Goal: Communication & Community: Answer question/provide support

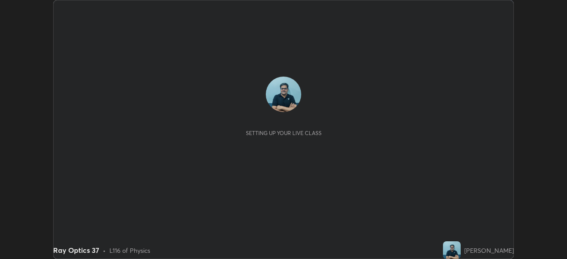
scroll to position [259, 567]
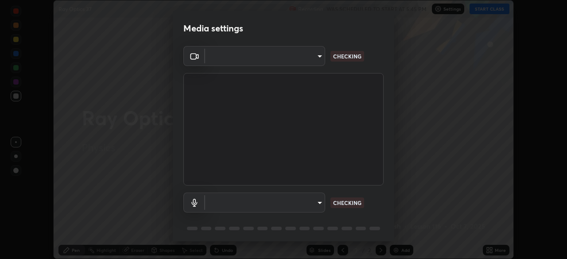
type input "7756d0bd8bc0017cc94789a9a07c49678ac1ef503c39391d0f6dd355ef569251"
type input "default"
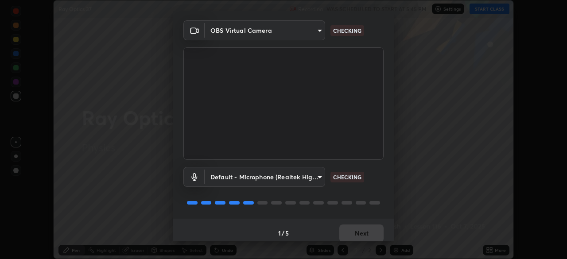
scroll to position [31, 0]
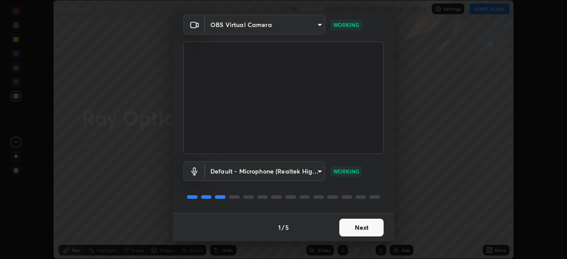
click at [368, 226] on button "Next" at bounding box center [362, 228] width 44 height 18
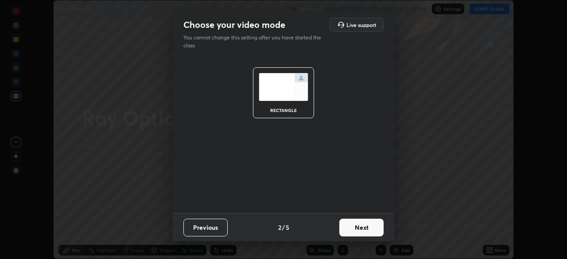
click at [370, 229] on button "Next" at bounding box center [362, 228] width 44 height 18
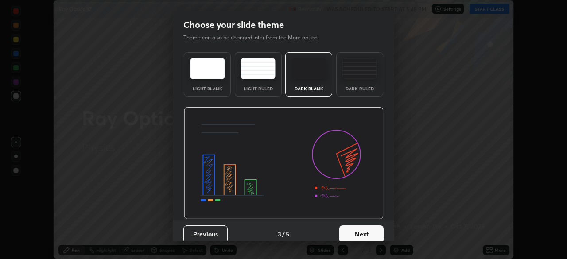
click at [371, 230] on button "Next" at bounding box center [362, 235] width 44 height 18
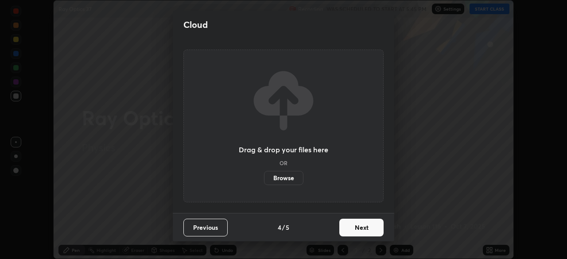
click at [374, 229] on button "Next" at bounding box center [362, 228] width 44 height 18
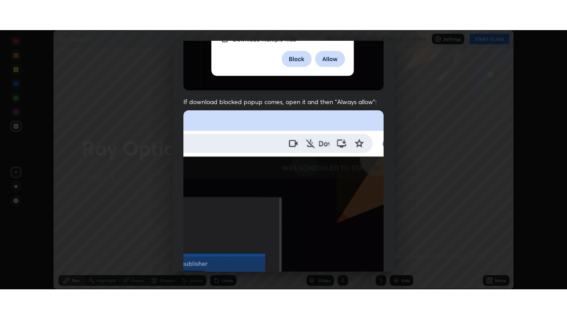
scroll to position [212, 0]
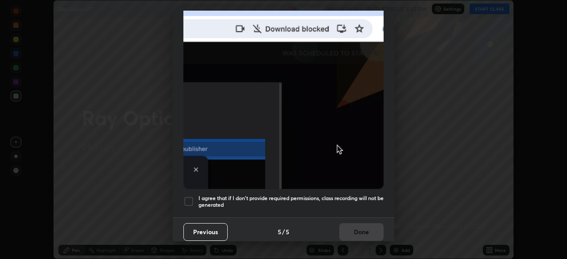
click at [188, 199] on div at bounding box center [189, 201] width 11 height 11
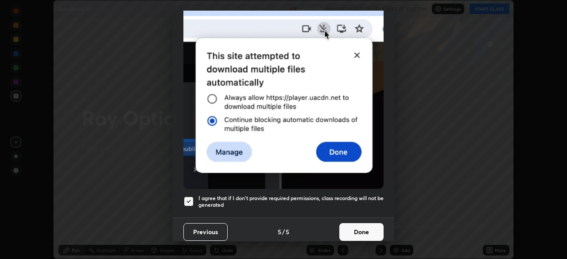
click at [366, 231] on button "Done" at bounding box center [362, 232] width 44 height 18
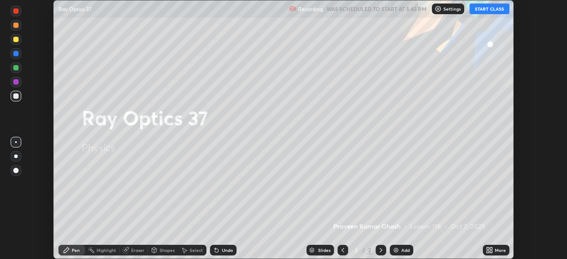
click at [493, 13] on button "START CLASS" at bounding box center [490, 9] width 40 height 11
click at [404, 250] on div "Add" at bounding box center [406, 250] width 8 height 4
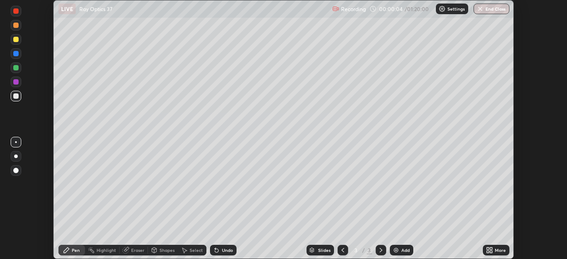
click at [496, 249] on div "More" at bounding box center [500, 250] width 11 height 4
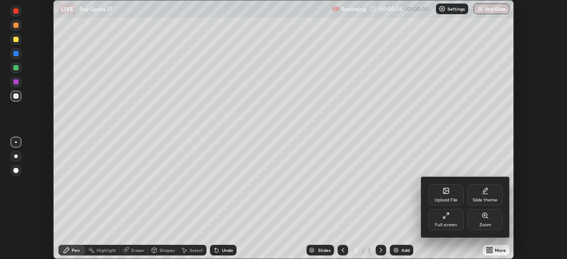
click at [449, 216] on icon at bounding box center [446, 215] width 7 height 7
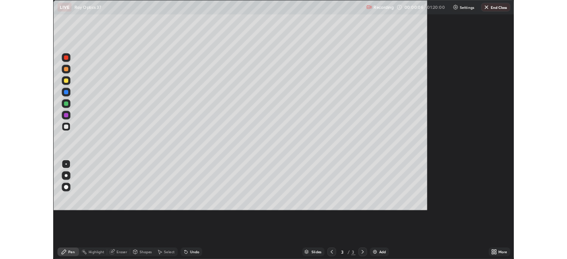
scroll to position [319, 567]
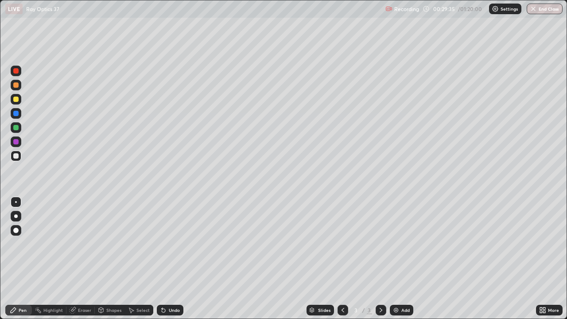
click at [86, 259] on div "Eraser" at bounding box center [84, 310] width 13 height 4
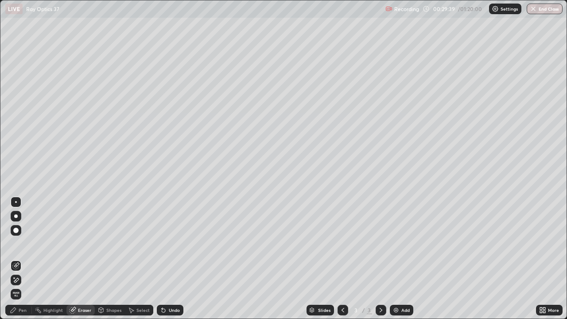
click at [27, 259] on div "Pen" at bounding box center [18, 310] width 27 height 11
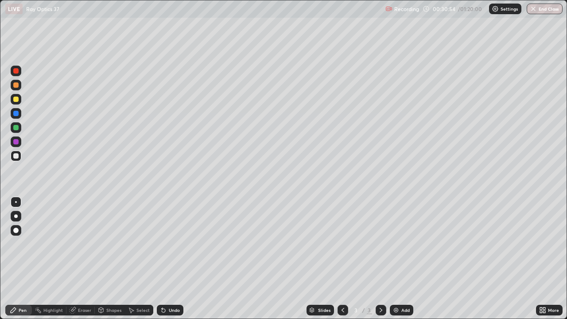
click at [402, 259] on div "Add" at bounding box center [401, 310] width 23 height 11
click at [86, 259] on div "Eraser" at bounding box center [84, 310] width 13 height 4
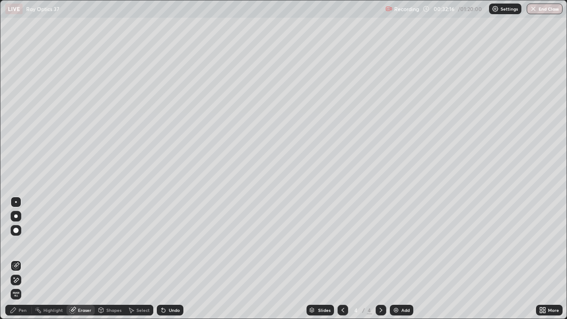
click at [24, 259] on div "Pen" at bounding box center [23, 310] width 8 height 4
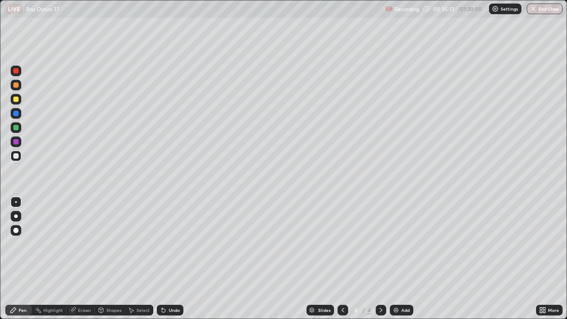
click at [87, 259] on div "Eraser" at bounding box center [84, 310] width 13 height 4
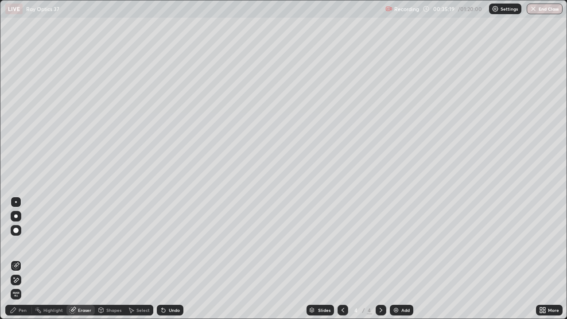
click at [24, 259] on div "Pen" at bounding box center [23, 310] width 8 height 4
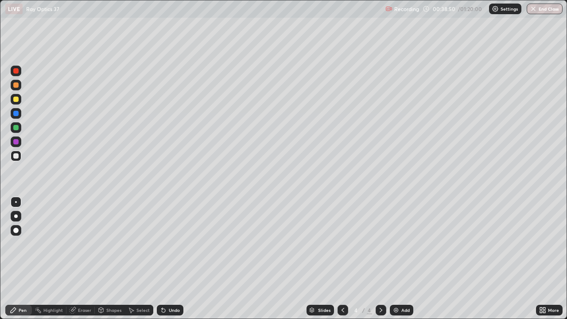
click at [402, 259] on div "Add" at bounding box center [406, 310] width 8 height 4
click at [344, 259] on icon at bounding box center [343, 310] width 7 height 7
click at [85, 259] on div "Eraser" at bounding box center [84, 310] width 13 height 4
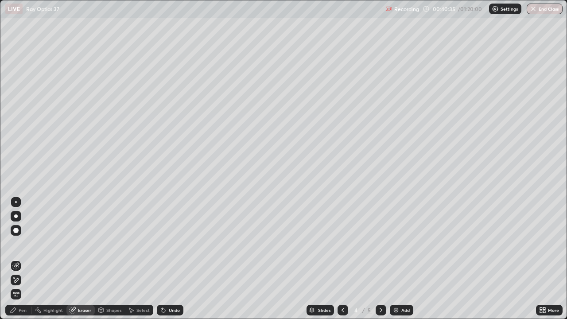
click at [23, 259] on div "Pen" at bounding box center [23, 310] width 8 height 4
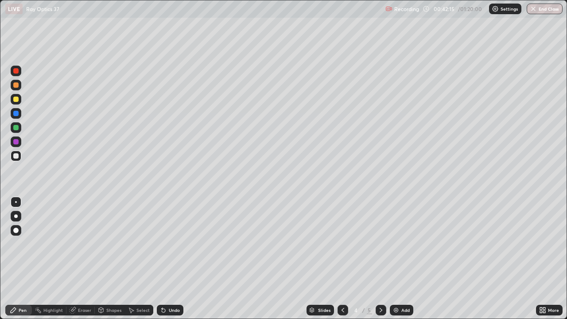
click at [84, 259] on div "Eraser" at bounding box center [84, 310] width 13 height 4
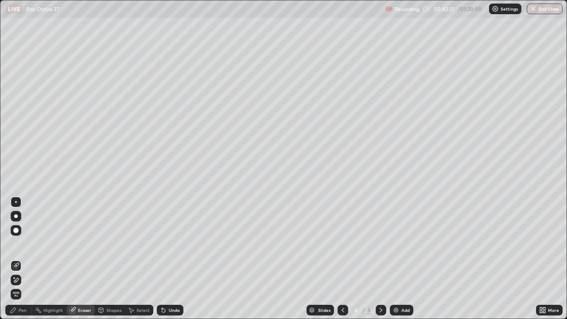
click at [27, 259] on div "Pen" at bounding box center [18, 310] width 27 height 11
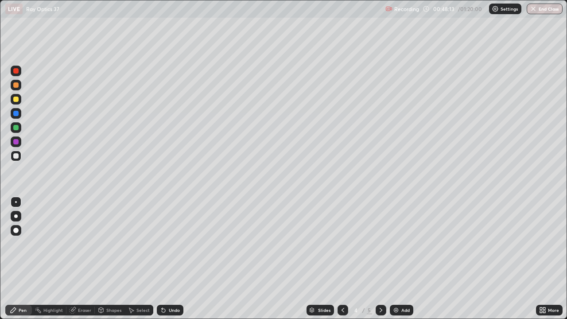
click at [399, 259] on div "Add" at bounding box center [401, 310] width 23 height 11
click at [405, 259] on div "Add" at bounding box center [406, 310] width 8 height 4
click at [16, 99] on div at bounding box center [15, 99] width 5 height 5
click at [410, 259] on div "Add" at bounding box center [401, 310] width 23 height 11
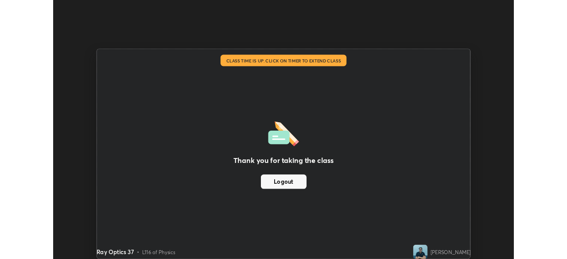
scroll to position [44070, 43762]
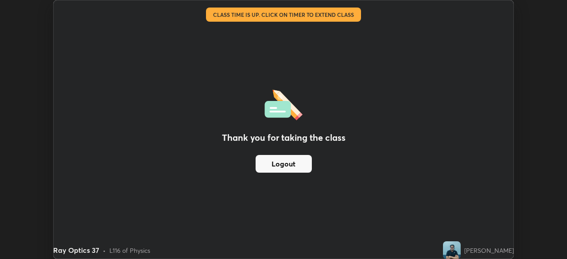
click at [537, 103] on div "Thank you for taking the class Logout Setting up your live class Class time is …" at bounding box center [283, 129] width 567 height 259
click at [443, 250] on img at bounding box center [452, 251] width 18 height 18
click at [416, 154] on div "Thank you for taking the class Logout" at bounding box center [284, 129] width 460 height 258
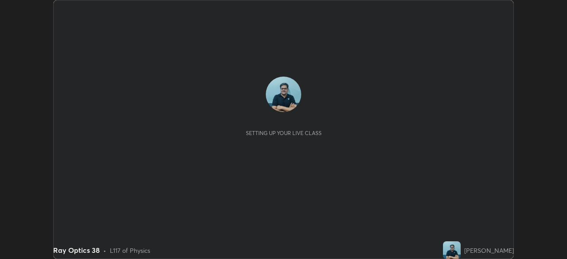
scroll to position [259, 567]
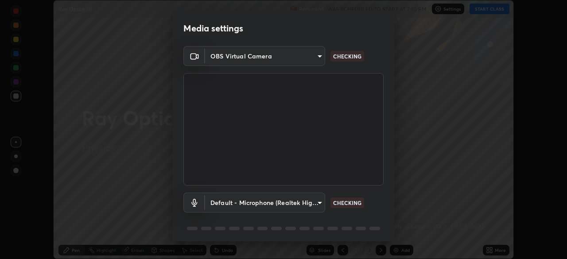
type input "7756d0bd8bc0017cc94789a9a07c49678ac1ef503c39391d0f6dd355ef569251"
type input "default"
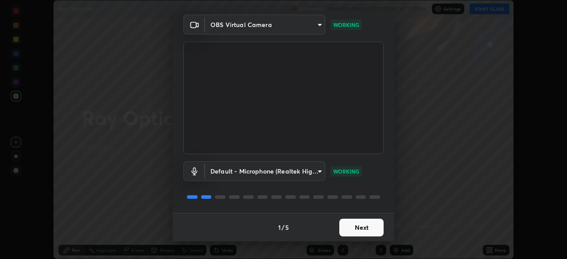
click at [366, 228] on button "Next" at bounding box center [362, 228] width 44 height 18
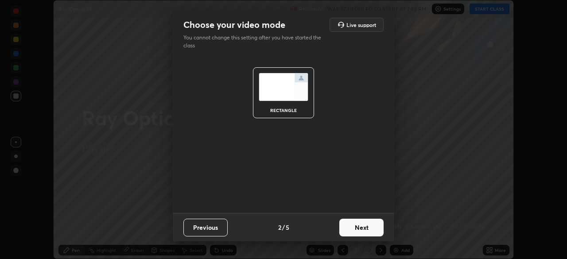
scroll to position [0, 0]
click at [366, 227] on button "Next" at bounding box center [362, 228] width 44 height 18
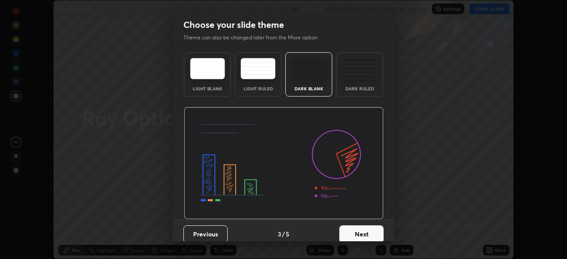
click at [370, 230] on button "Next" at bounding box center [362, 235] width 44 height 18
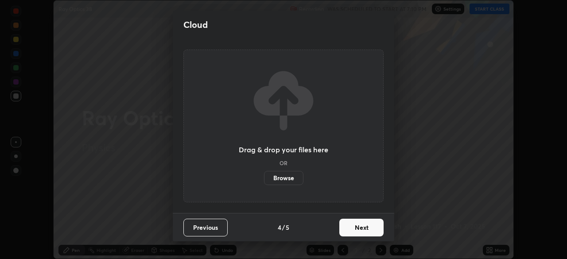
click at [374, 229] on button "Next" at bounding box center [362, 228] width 44 height 18
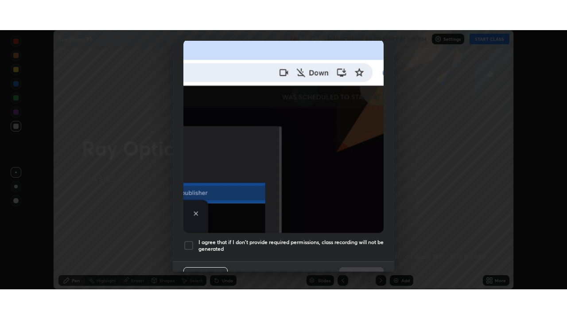
scroll to position [212, 0]
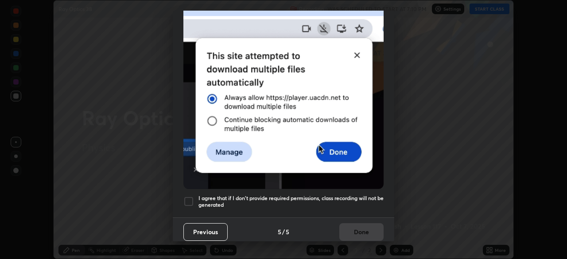
click at [189, 198] on div at bounding box center [189, 201] width 11 height 11
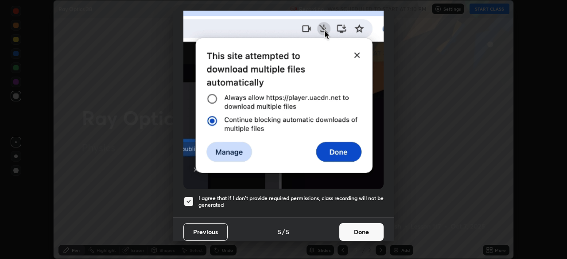
click at [361, 225] on button "Done" at bounding box center [362, 232] width 44 height 18
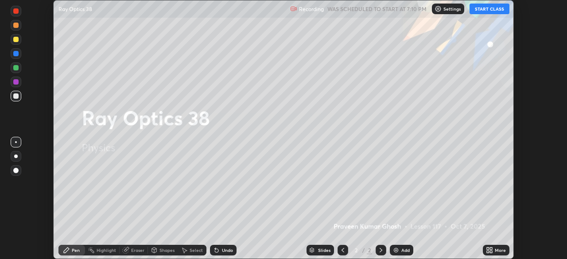
click at [494, 9] on button "START CLASS" at bounding box center [490, 9] width 40 height 11
click at [495, 249] on div "More" at bounding box center [496, 250] width 27 height 11
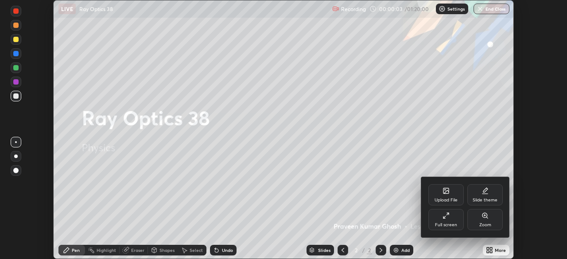
click at [447, 221] on div "Full screen" at bounding box center [446, 219] width 35 height 21
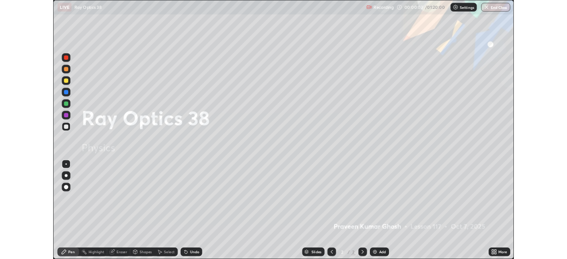
scroll to position [319, 567]
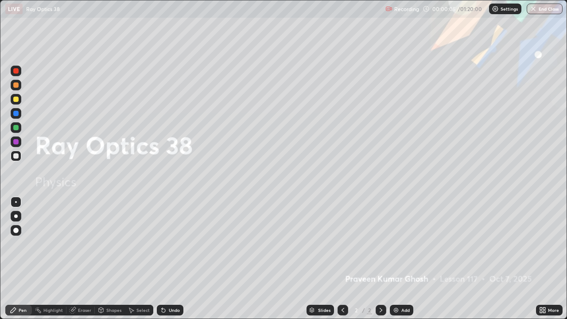
click at [403, 259] on div "Add" at bounding box center [406, 310] width 8 height 4
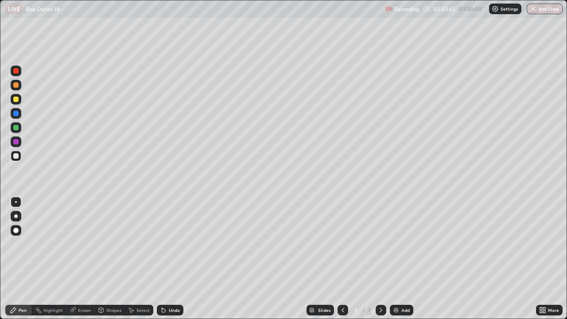
click at [84, 259] on div "Eraser" at bounding box center [84, 310] width 13 height 4
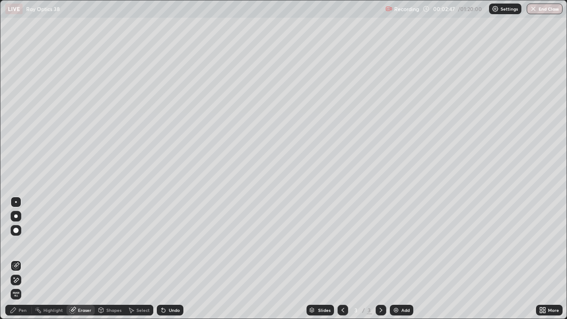
click at [31, 259] on div "Pen" at bounding box center [18, 310] width 27 height 11
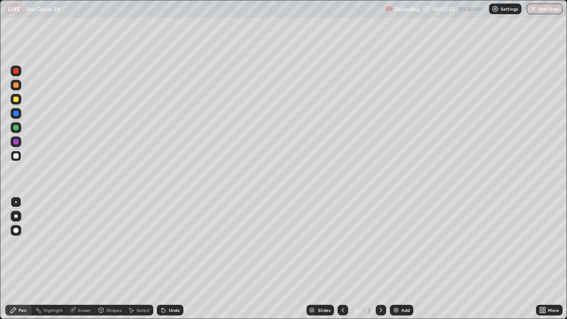
click at [86, 259] on div "Eraser" at bounding box center [84, 310] width 13 height 4
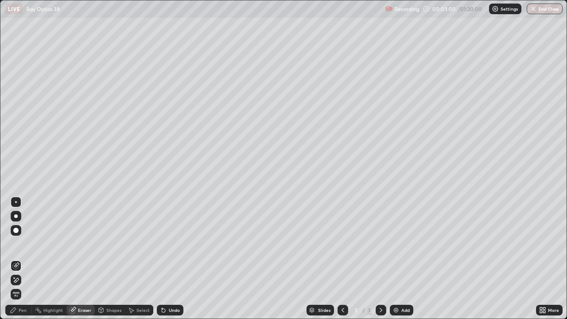
click at [26, 259] on div "Pen" at bounding box center [18, 310] width 27 height 11
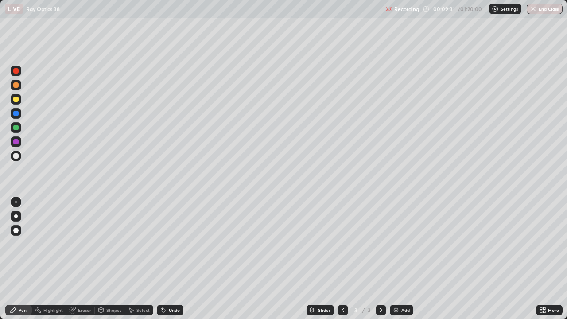
click at [411, 259] on div "Add" at bounding box center [401, 310] width 23 height 11
click at [403, 259] on div "Add" at bounding box center [401, 310] width 23 height 11
click at [403, 259] on div "Add" at bounding box center [406, 310] width 8 height 4
click at [172, 259] on div "Undo" at bounding box center [174, 310] width 11 height 4
click at [175, 259] on div "Undo" at bounding box center [174, 310] width 11 height 4
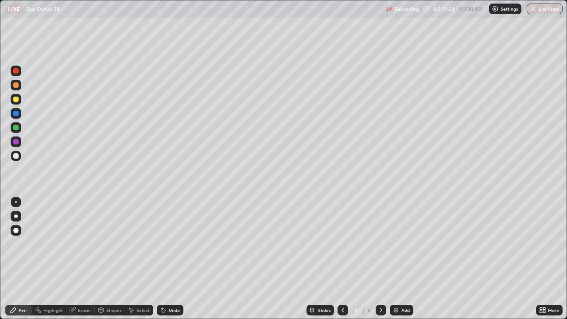
click at [175, 259] on div "Undo" at bounding box center [174, 310] width 11 height 4
click at [177, 259] on div "Undo" at bounding box center [174, 310] width 11 height 4
click at [178, 259] on div "Undo" at bounding box center [174, 310] width 11 height 4
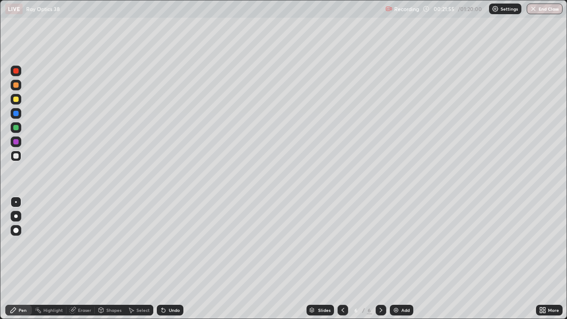
click at [177, 259] on div "Undo" at bounding box center [174, 310] width 11 height 4
click at [176, 259] on div "Undo" at bounding box center [174, 310] width 11 height 4
click at [177, 259] on div "Undo" at bounding box center [174, 310] width 11 height 4
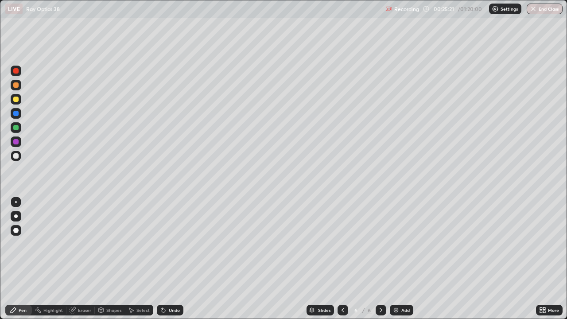
click at [409, 259] on div "Add" at bounding box center [406, 310] width 8 height 4
click at [407, 259] on div "Add" at bounding box center [401, 310] width 23 height 11
click at [172, 259] on div "Undo" at bounding box center [170, 310] width 27 height 11
click at [407, 259] on div "Add" at bounding box center [406, 310] width 8 height 4
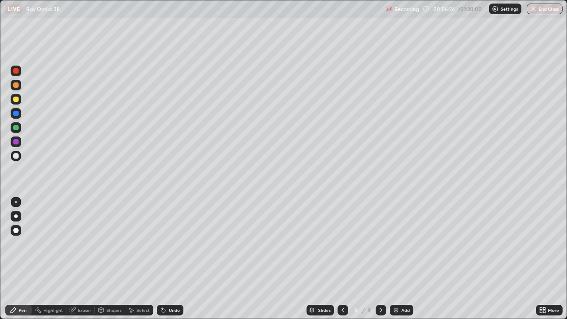
click at [406, 259] on div "Add" at bounding box center [406, 310] width 8 height 4
click at [403, 259] on div "Add" at bounding box center [406, 310] width 8 height 4
click at [546, 10] on button "End Class" at bounding box center [545, 9] width 36 height 11
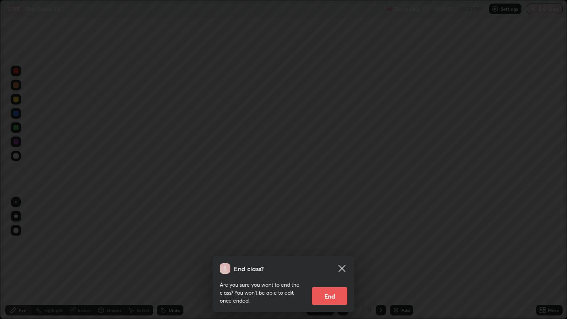
click at [334, 259] on button "End" at bounding box center [329, 296] width 35 height 18
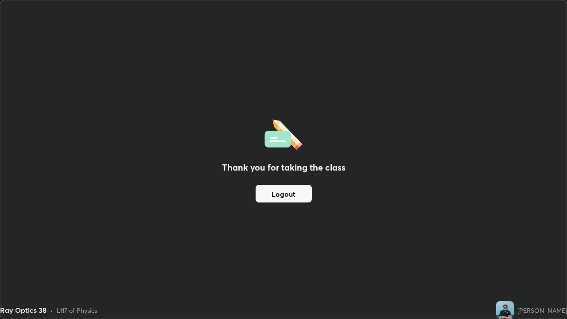
click at [284, 194] on button "Logout" at bounding box center [284, 194] width 56 height 18
click at [277, 192] on button "Logout" at bounding box center [284, 194] width 56 height 18
click at [283, 195] on button "Logout" at bounding box center [284, 194] width 56 height 18
click at [287, 199] on button "Logout" at bounding box center [284, 194] width 56 height 18
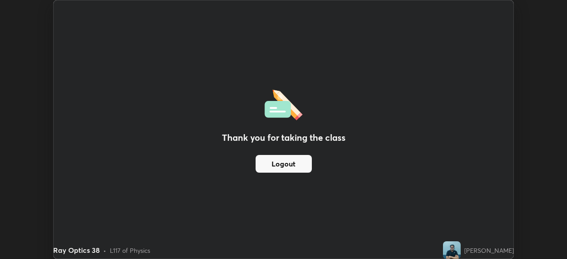
scroll to position [44070, 43762]
click at [296, 164] on button "Logout" at bounding box center [284, 164] width 56 height 18
click at [296, 162] on button "Logout" at bounding box center [284, 164] width 56 height 18
click at [293, 164] on button "Logout" at bounding box center [284, 164] width 56 height 18
click at [295, 162] on button "Logout" at bounding box center [284, 164] width 56 height 18
